Goal: Find specific page/section: Find specific page/section

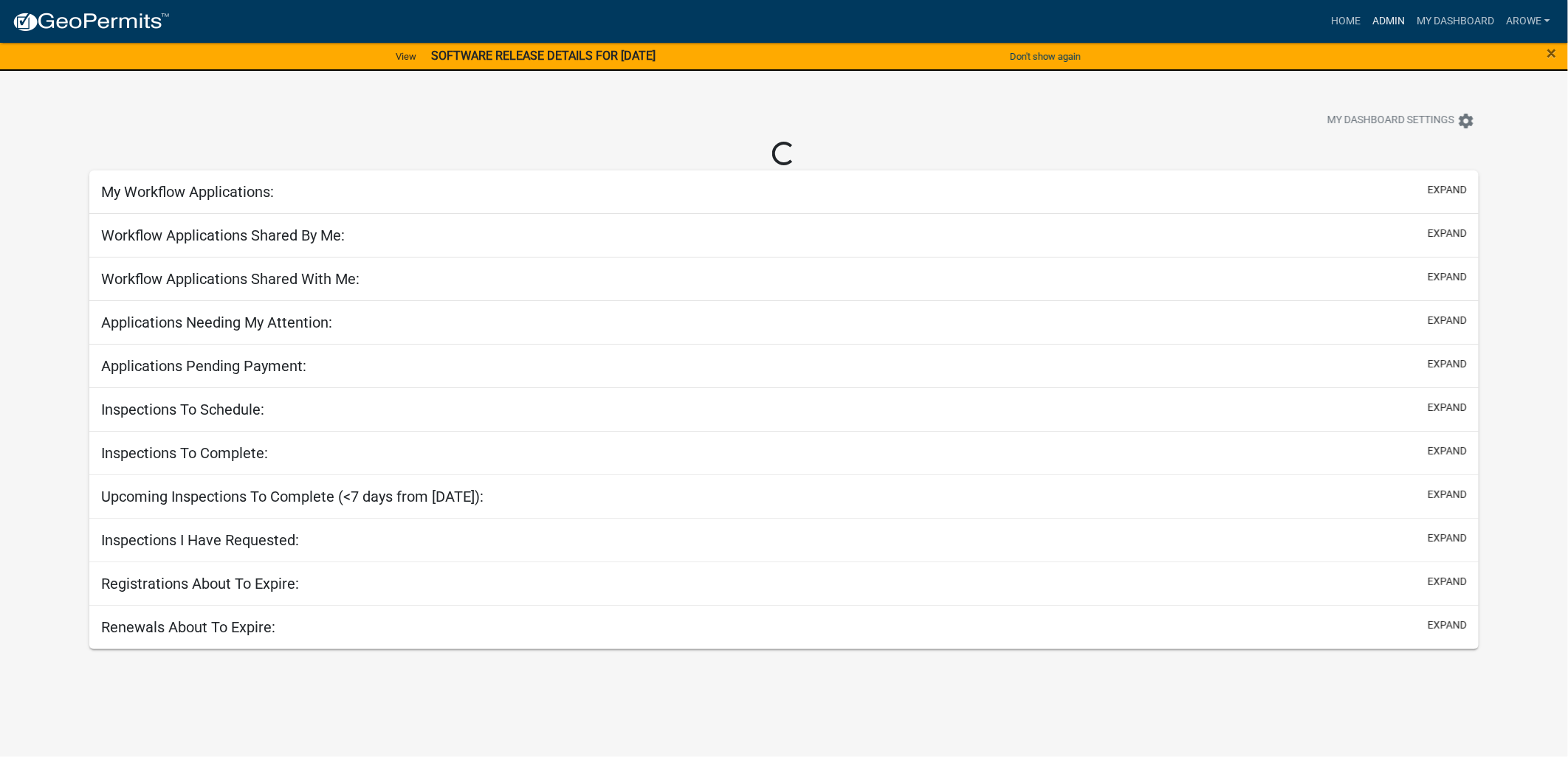
drag, startPoint x: 0, startPoint y: 0, endPoint x: 1395, endPoint y: 20, distance: 1395.1
click at [1395, 20] on link "Admin" at bounding box center [1388, 21] width 44 height 28
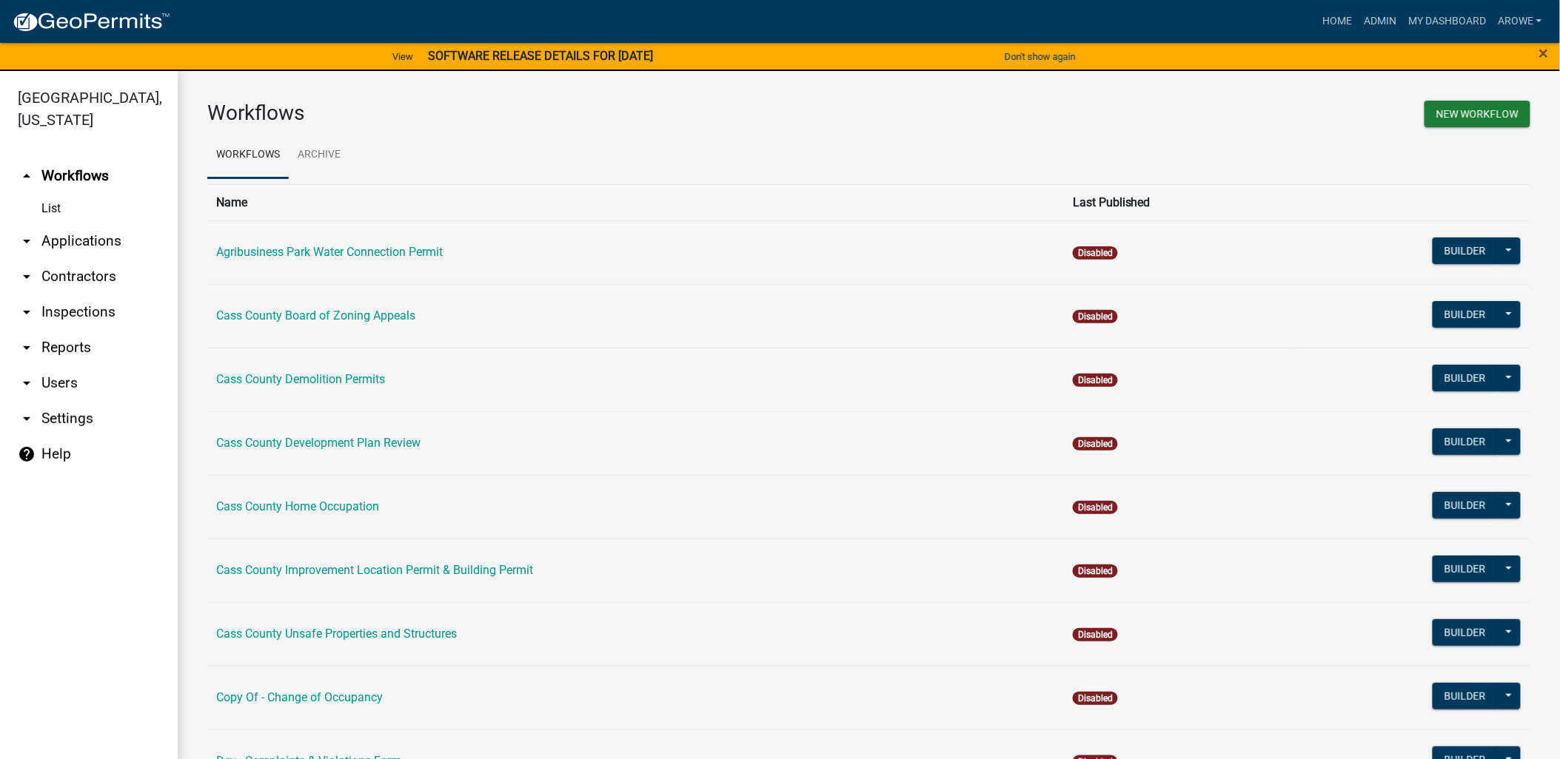
click at [64, 259] on link "arrow_drop_down Contractors" at bounding box center [89, 277] width 178 height 36
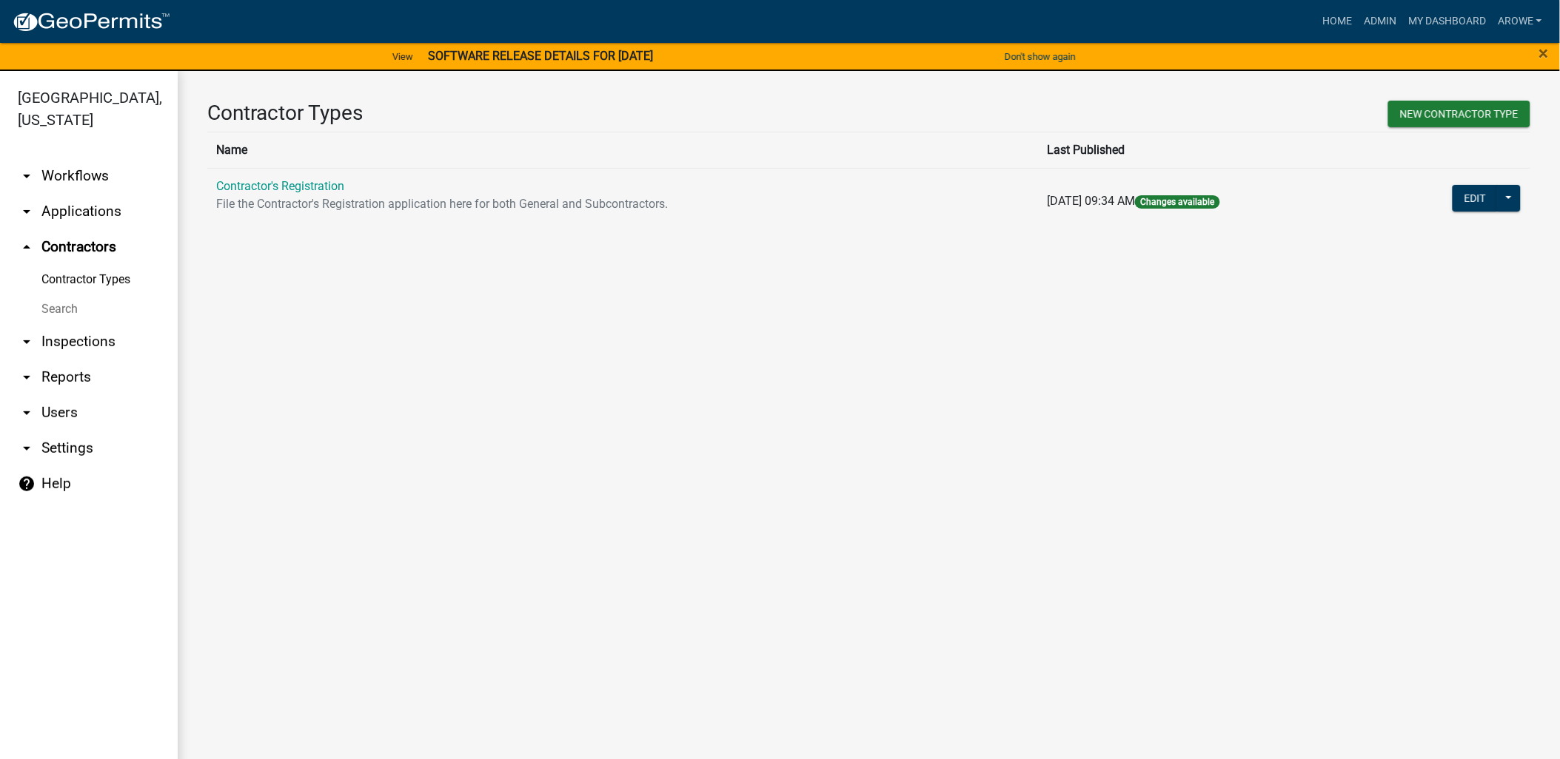
click at [69, 295] on link "Search" at bounding box center [89, 310] width 178 height 30
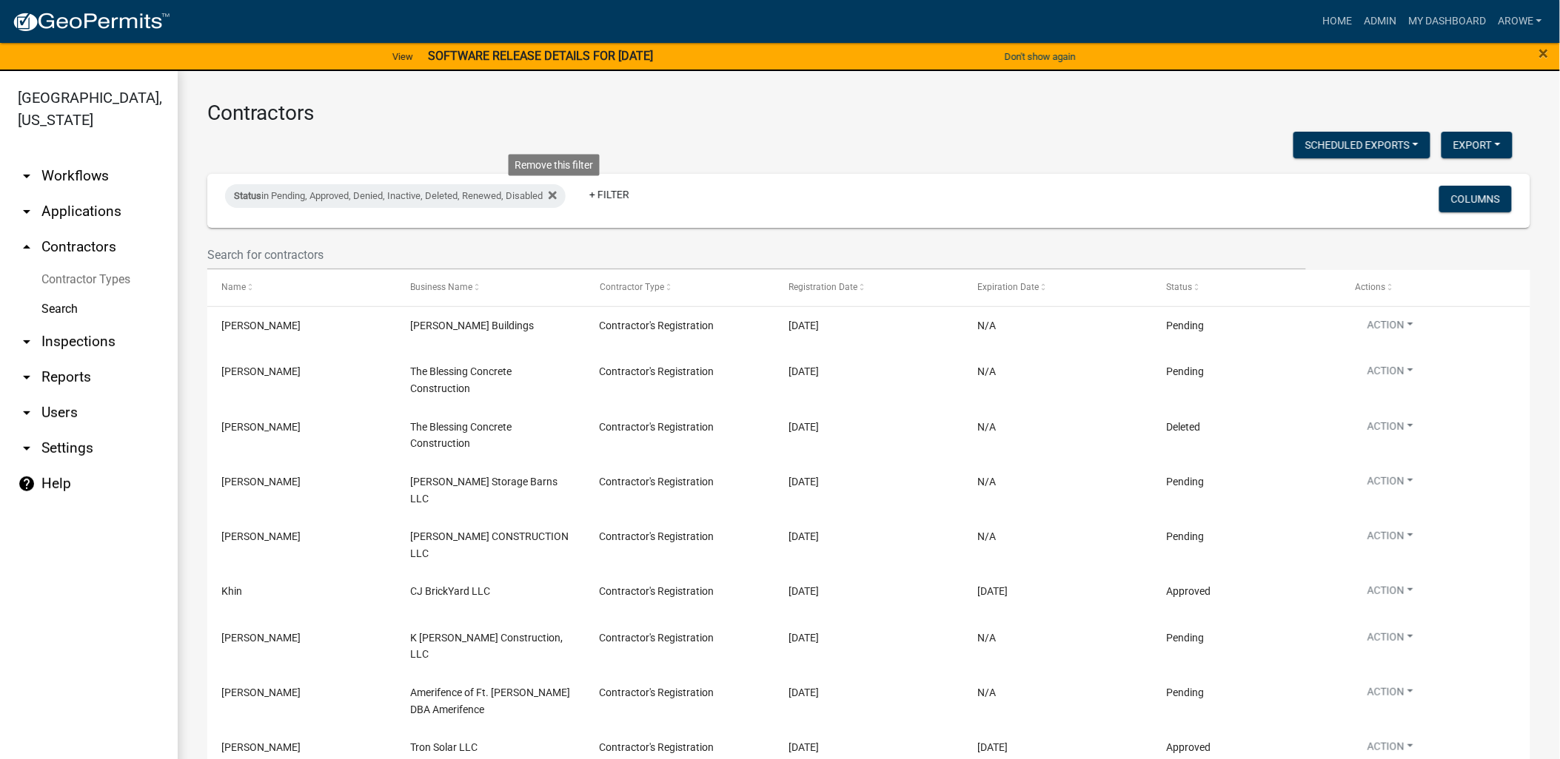
click at [557, 198] on icon at bounding box center [553, 196] width 8 height 8
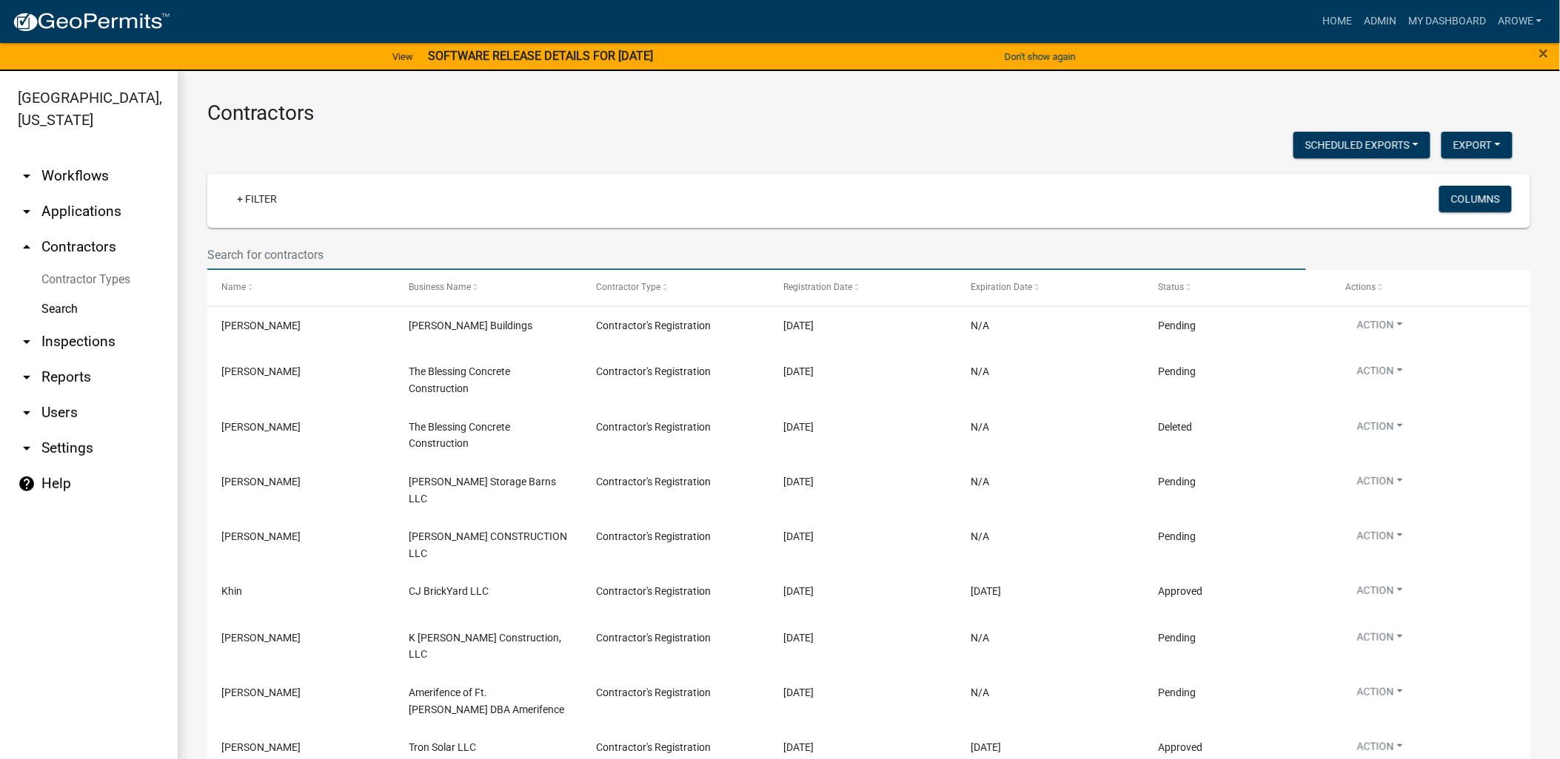
click at [440, 248] on input "text" at bounding box center [756, 255] width 1098 height 30
type input "[PERSON_NAME]"
